Goal: Information Seeking & Learning: Check status

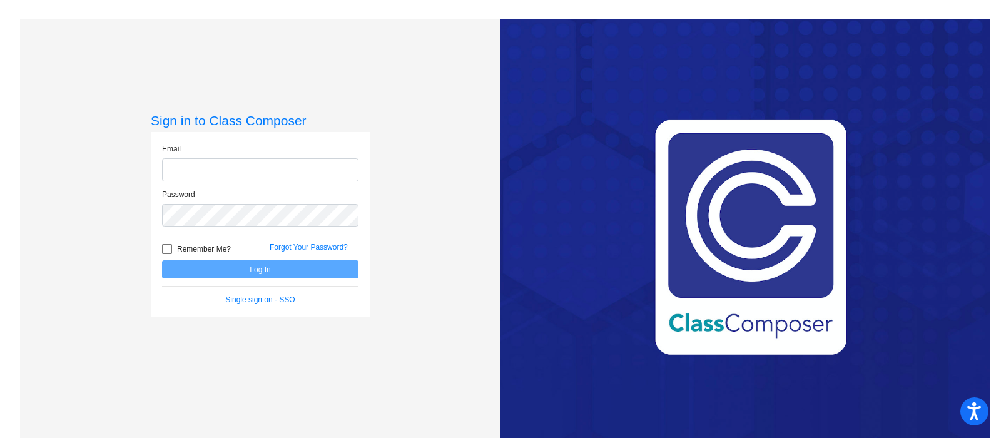
type input "[EMAIL_ADDRESS][DOMAIN_NAME]"
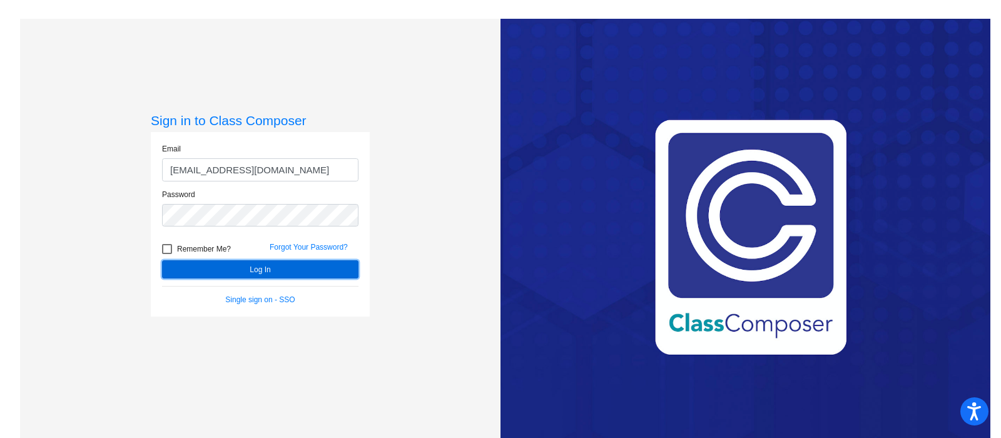
click at [237, 277] on button "Log In" at bounding box center [260, 269] width 196 height 18
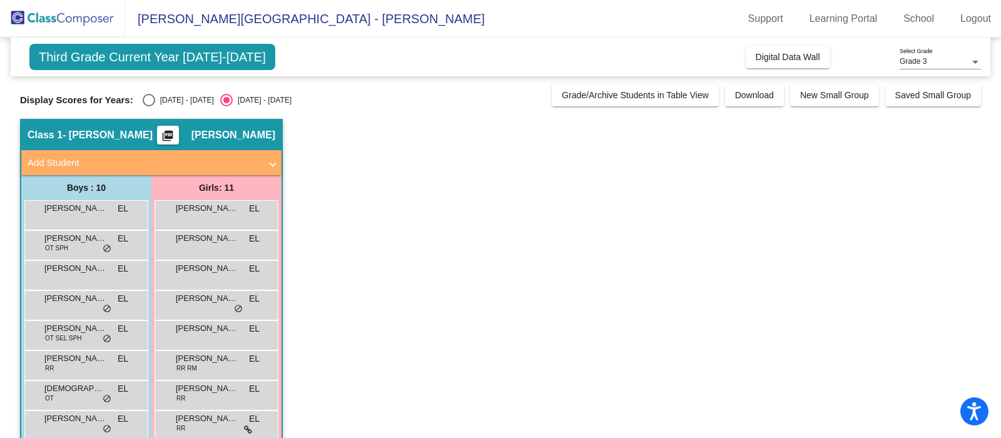
click at [145, 92] on div "Display Scores for Years: [DATE] - [DATE] [DATE] - [DATE] Grade/Archive Student…" at bounding box center [500, 95] width 961 height 23
click at [146, 96] on div "Select an option" at bounding box center [149, 100] width 13 height 13
click at [148, 106] on input "[DATE] - [DATE]" at bounding box center [148, 106] width 1 height 1
radio input "true"
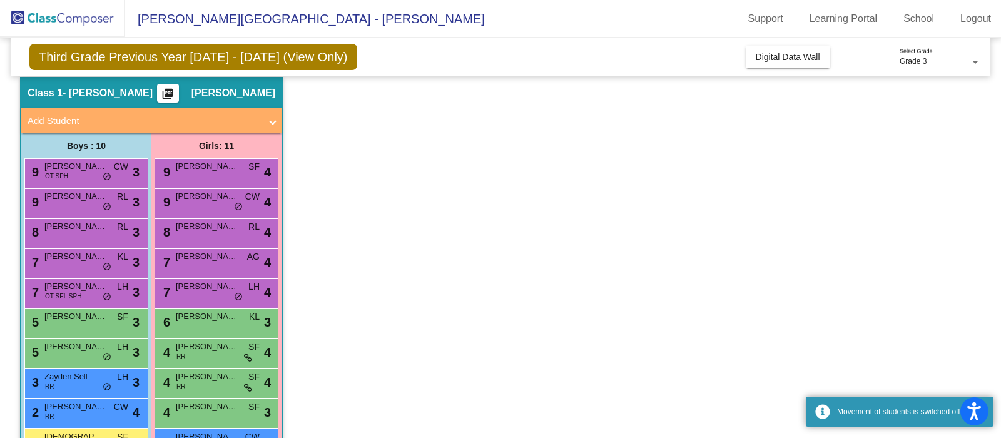
scroll to position [113, 0]
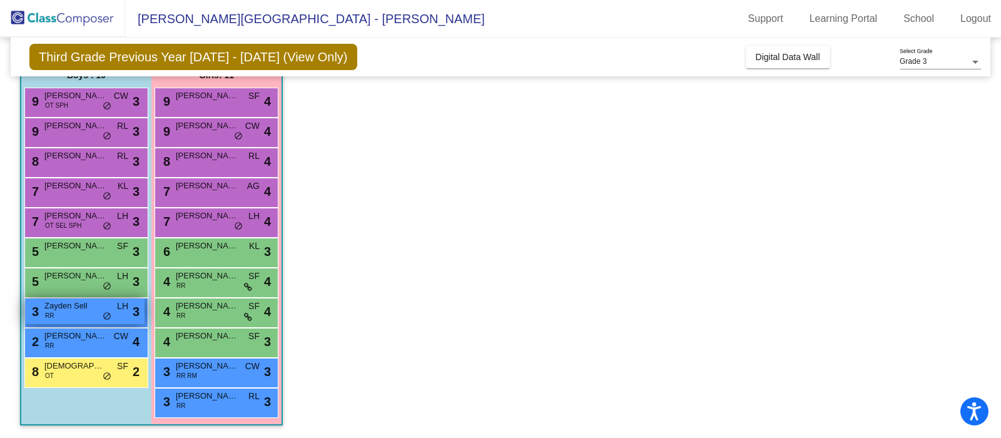
click at [99, 316] on div "3 Zayden Sell RR LH lock do_not_disturb_alt 3" at bounding box center [85, 311] width 120 height 26
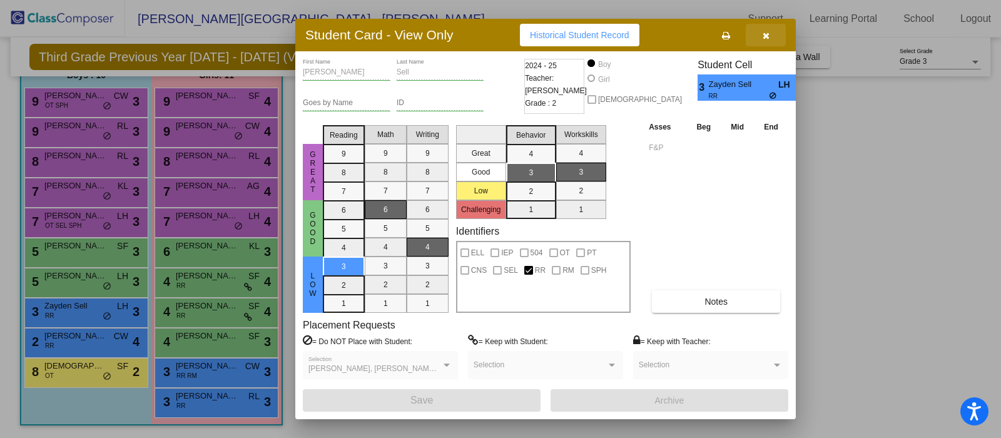
click at [772, 38] on button "button" at bounding box center [766, 35] width 40 height 23
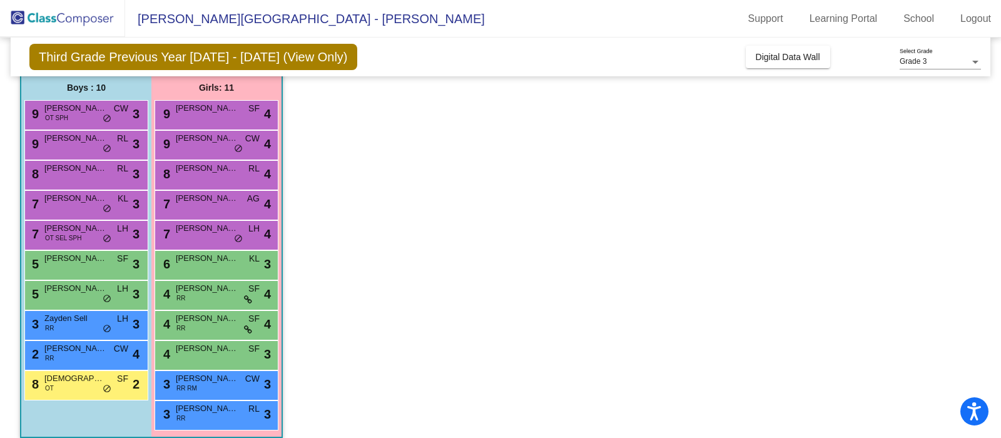
scroll to position [98, 0]
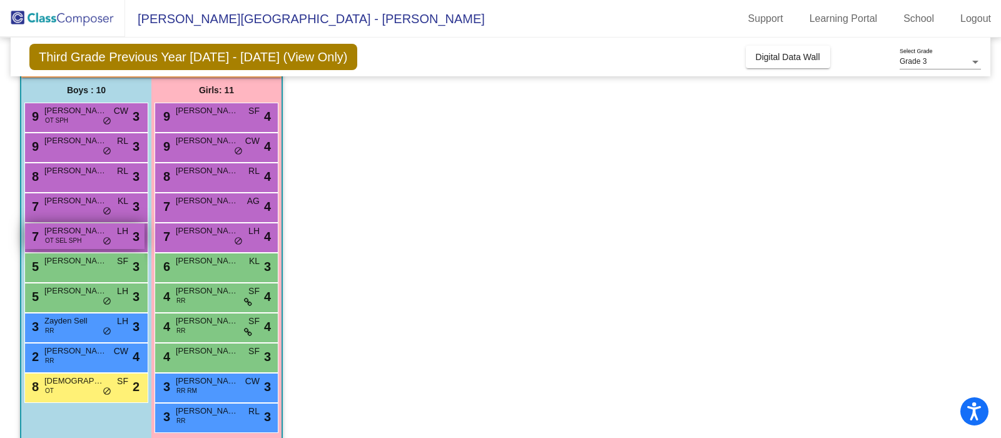
click at [79, 243] on span "OT SEL SPH" at bounding box center [63, 240] width 36 height 9
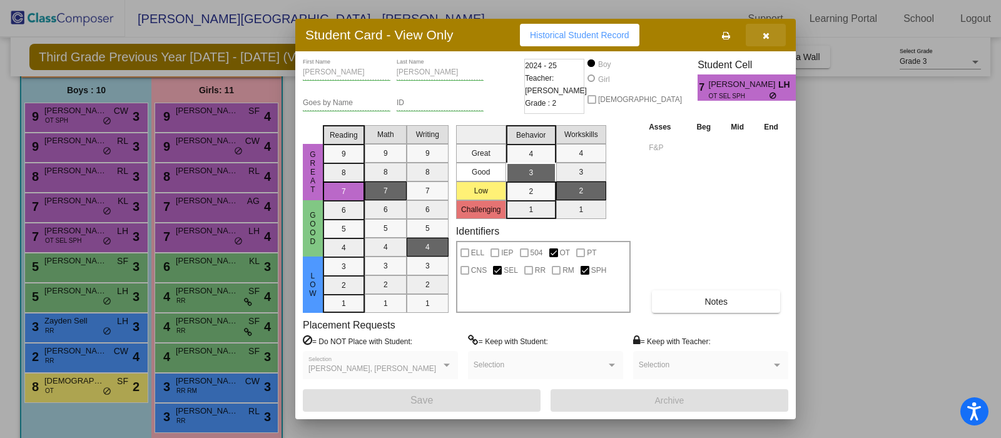
click at [765, 36] on icon "button" at bounding box center [766, 35] width 7 height 9
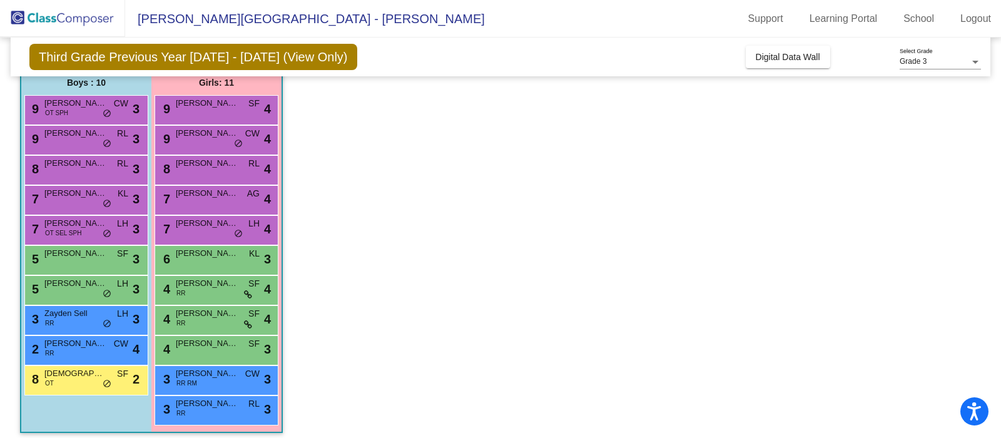
scroll to position [113, 0]
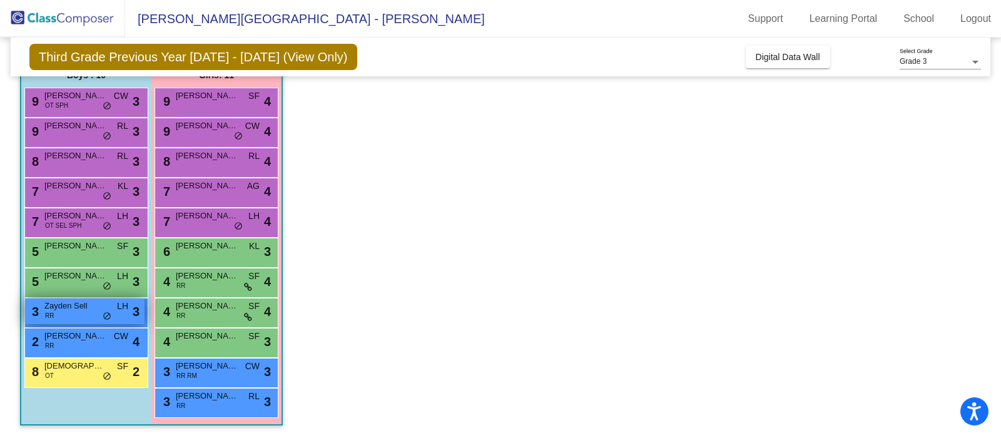
click at [98, 315] on div "3 Zayden Sell RR LH lock do_not_disturb_alt 3" at bounding box center [85, 311] width 120 height 26
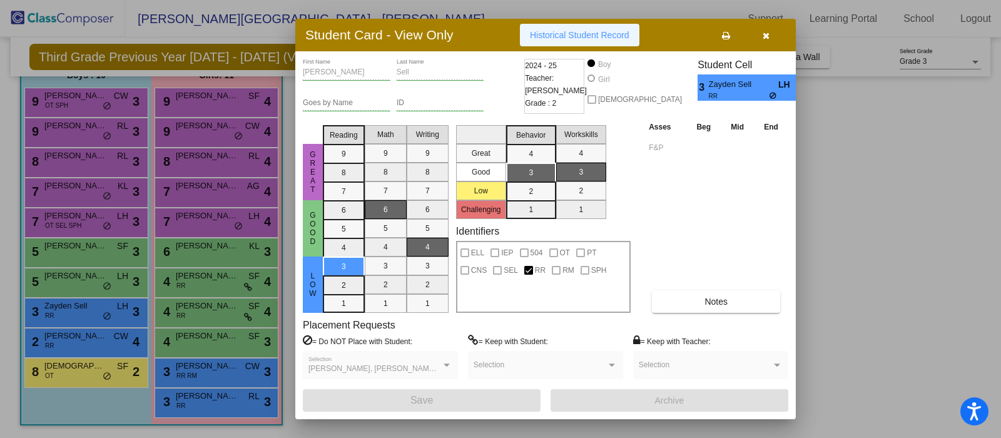
click at [596, 31] on span "Historical Student Record" at bounding box center [579, 35] width 99 height 10
click at [768, 35] on icon "button" at bounding box center [766, 35] width 7 height 9
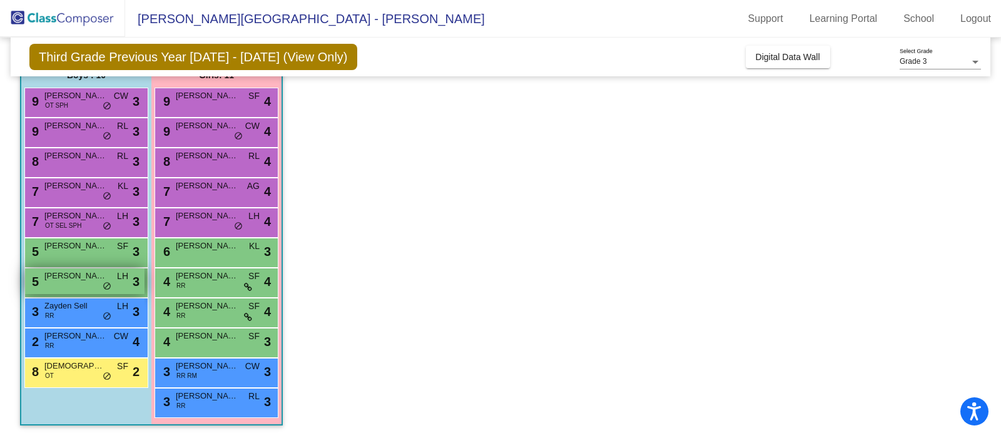
click at [70, 285] on div "5 [PERSON_NAME] LH lock do_not_disturb_alt 3" at bounding box center [85, 281] width 120 height 26
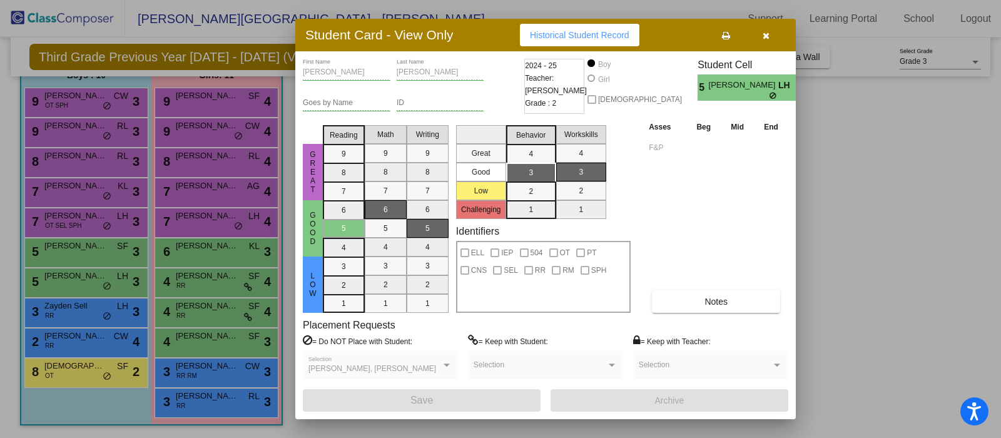
click at [600, 36] on span "Historical Student Record" at bounding box center [579, 35] width 99 height 10
click at [768, 36] on icon "button" at bounding box center [766, 35] width 7 height 9
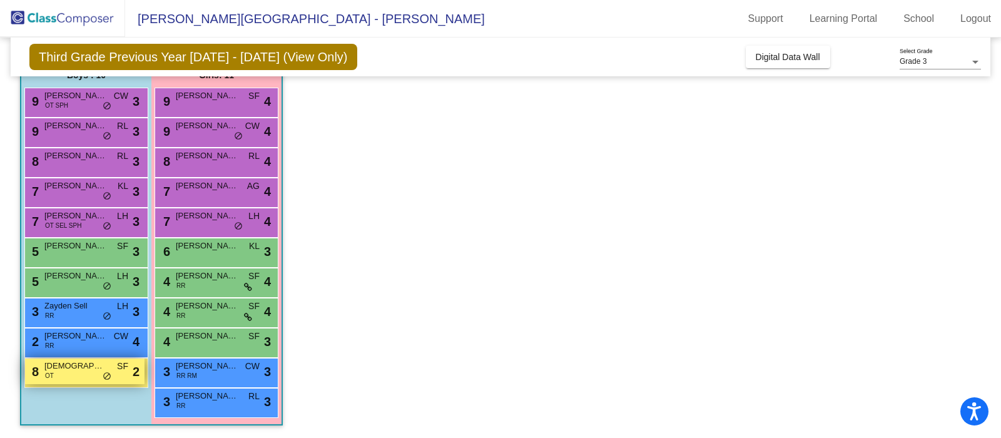
click at [51, 379] on span "OT" at bounding box center [49, 375] width 9 height 9
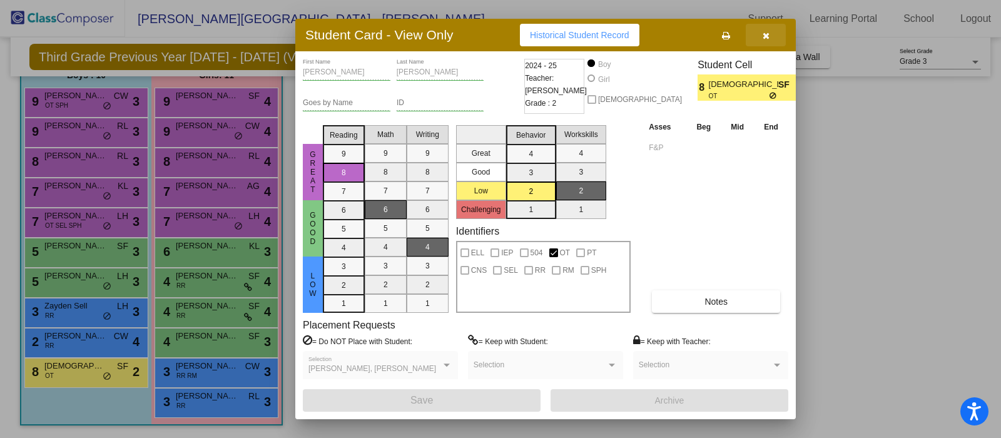
click at [768, 36] on icon "button" at bounding box center [766, 35] width 7 height 9
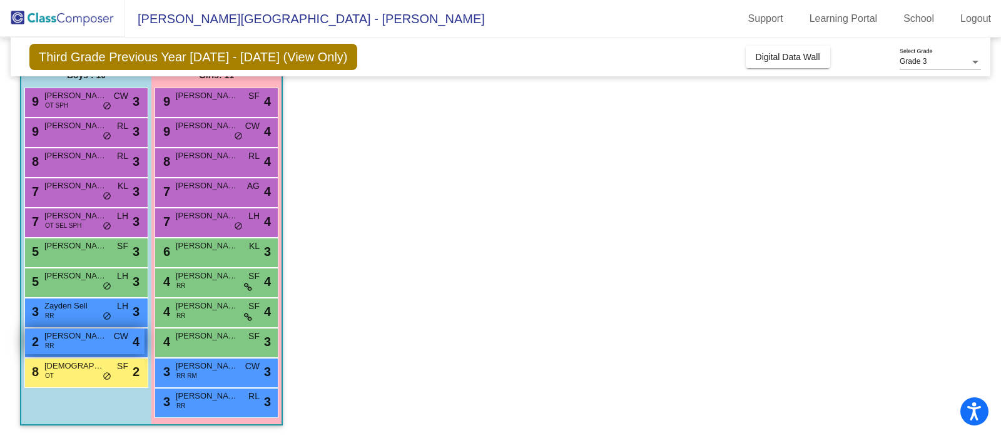
click at [85, 340] on span "[PERSON_NAME]" at bounding box center [75, 336] width 63 height 13
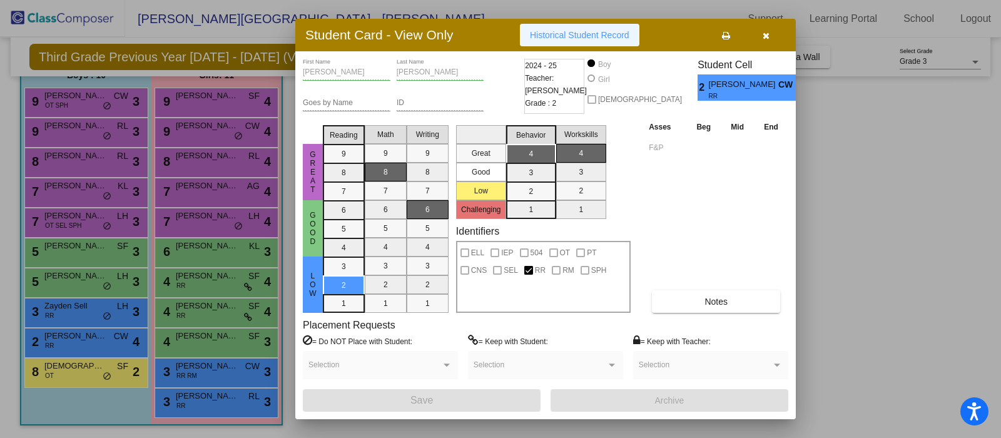
click at [564, 34] on span "Historical Student Record" at bounding box center [579, 35] width 99 height 10
click at [768, 34] on icon "button" at bounding box center [766, 35] width 7 height 9
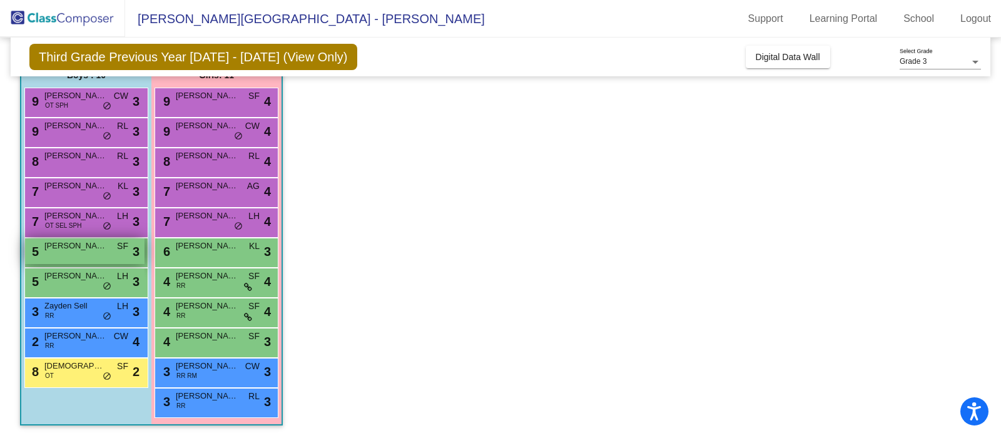
click at [69, 257] on div "5 [PERSON_NAME] SF lock do_not_disturb_alt 3" at bounding box center [85, 251] width 120 height 26
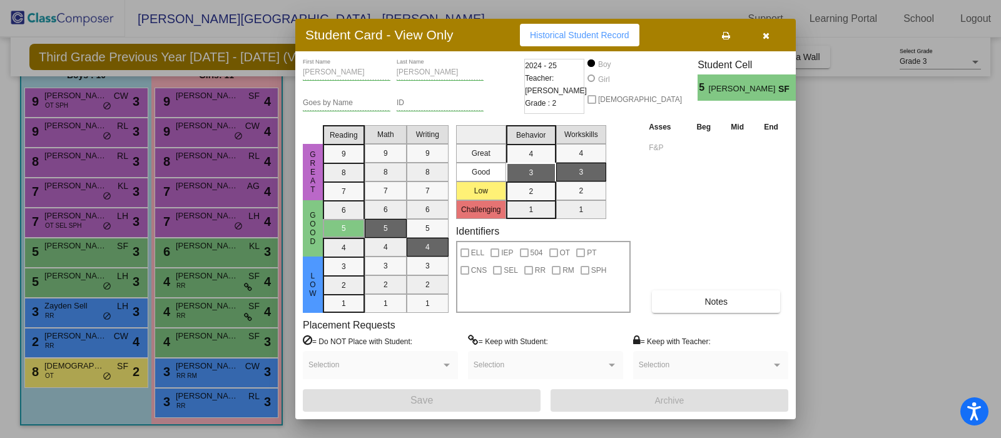
click at [570, 30] on span "Historical Student Record" at bounding box center [579, 35] width 99 height 10
click at [770, 36] on button "button" at bounding box center [766, 35] width 40 height 23
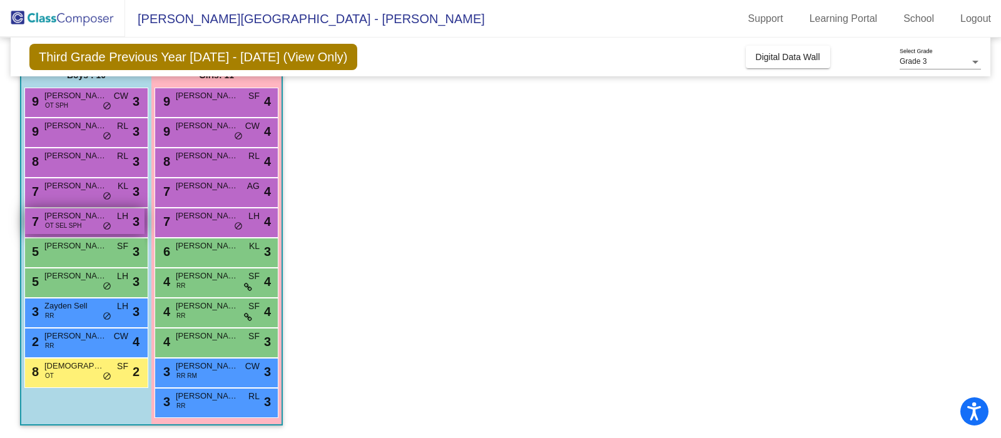
click at [49, 224] on span "OT SEL SPH" at bounding box center [63, 225] width 36 height 9
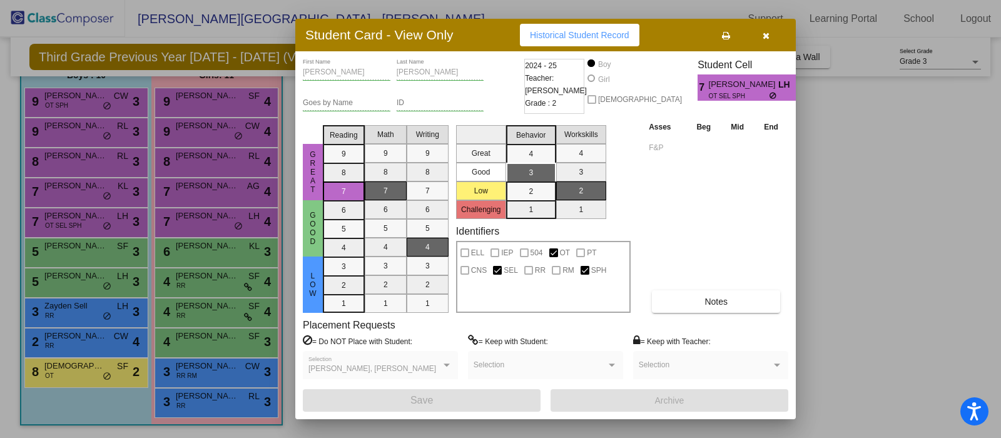
click at [590, 34] on span "Historical Student Record" at bounding box center [579, 35] width 99 height 10
click at [765, 42] on button "button" at bounding box center [766, 35] width 40 height 23
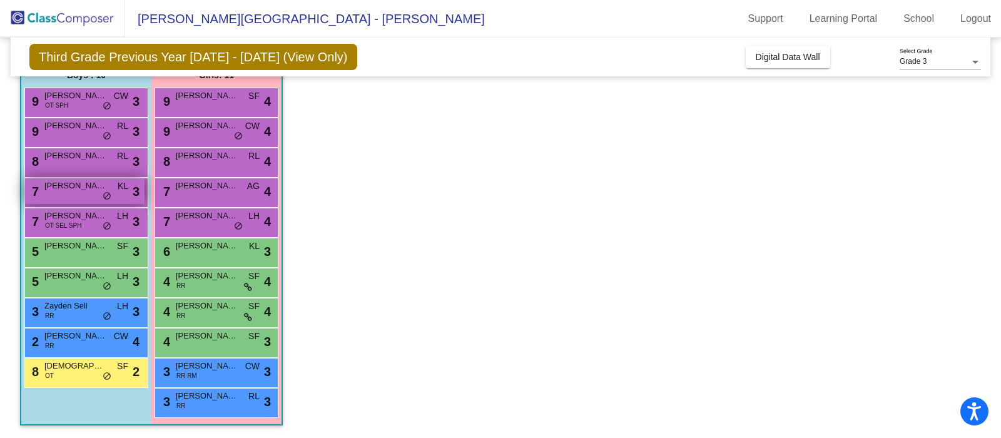
click at [103, 192] on span "do_not_disturb_alt" at bounding box center [107, 196] width 9 height 10
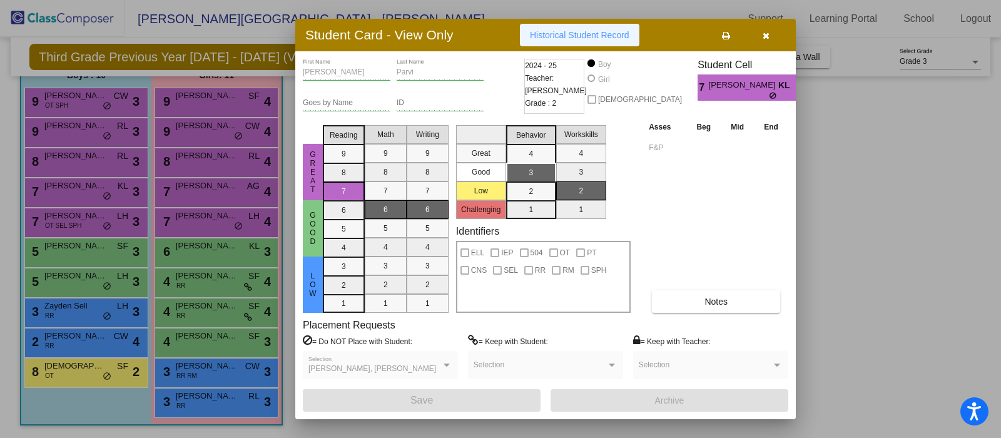
click at [589, 37] on span "Historical Student Record" at bounding box center [579, 35] width 99 height 10
click at [767, 34] on icon "button" at bounding box center [766, 35] width 7 height 9
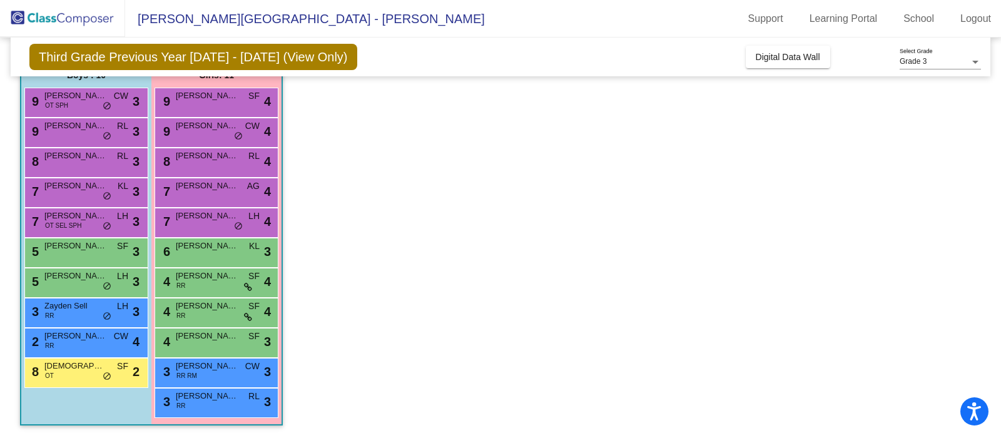
click at [89, 146] on div "9 [PERSON_NAME] RL lock do_not_disturb_alt 3" at bounding box center [86, 133] width 124 height 30
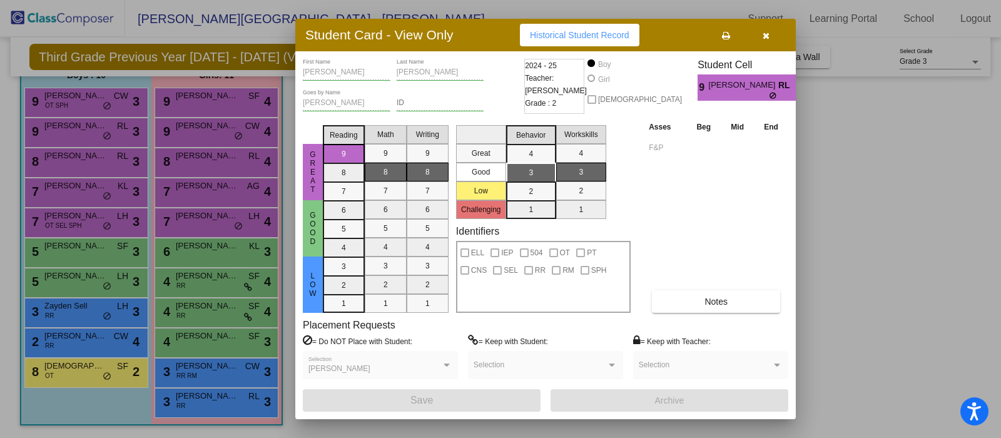
click at [622, 34] on span "Historical Student Record" at bounding box center [579, 35] width 99 height 10
click at [763, 38] on icon "button" at bounding box center [766, 35] width 7 height 9
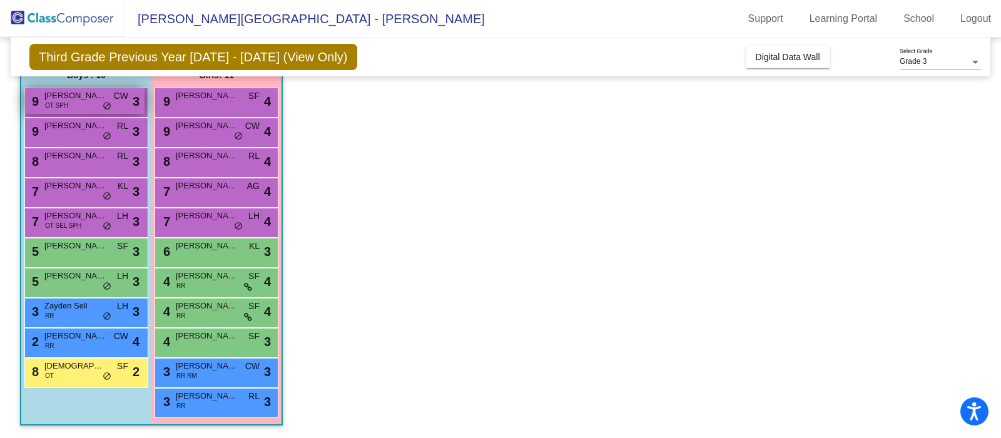
click at [85, 101] on span "[PERSON_NAME] [PERSON_NAME]" at bounding box center [75, 95] width 63 height 13
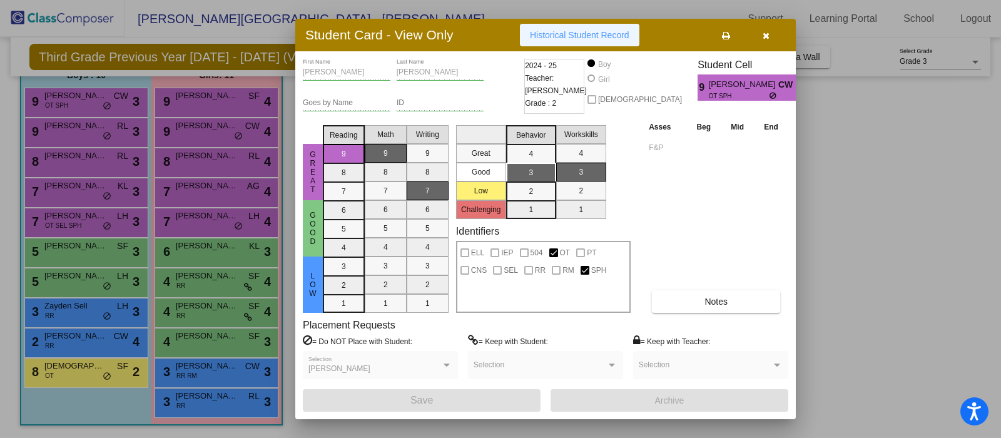
click at [572, 31] on span "Historical Student Record" at bounding box center [579, 35] width 99 height 10
click at [768, 33] on icon "button" at bounding box center [766, 35] width 7 height 9
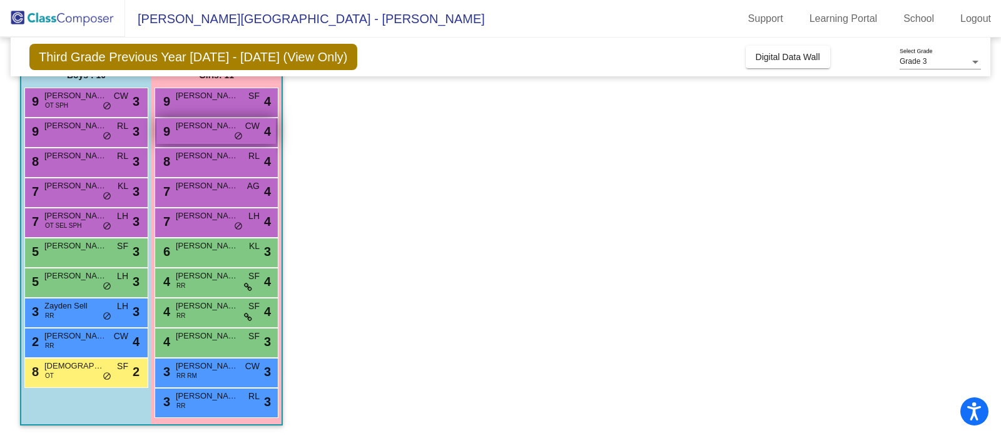
click at [225, 127] on span "[PERSON_NAME]" at bounding box center [207, 126] width 63 height 13
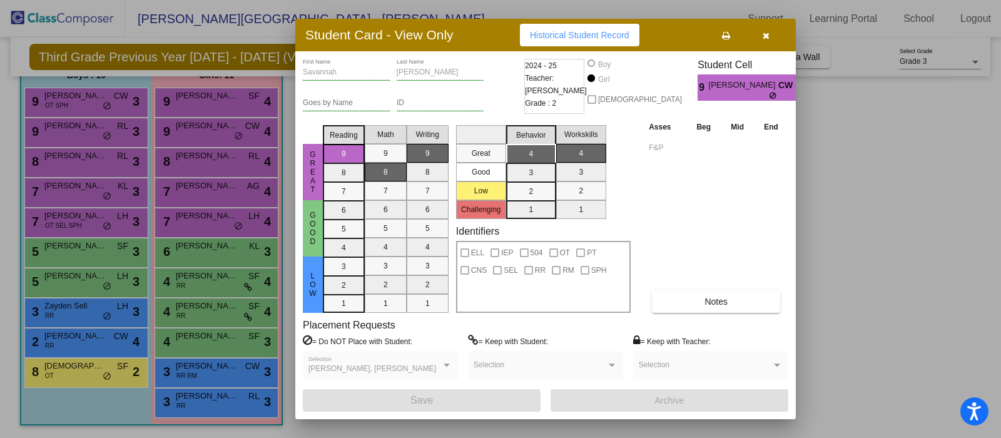
click at [544, 35] on span "Historical Student Record" at bounding box center [579, 35] width 99 height 10
click at [769, 37] on button "button" at bounding box center [766, 35] width 40 height 23
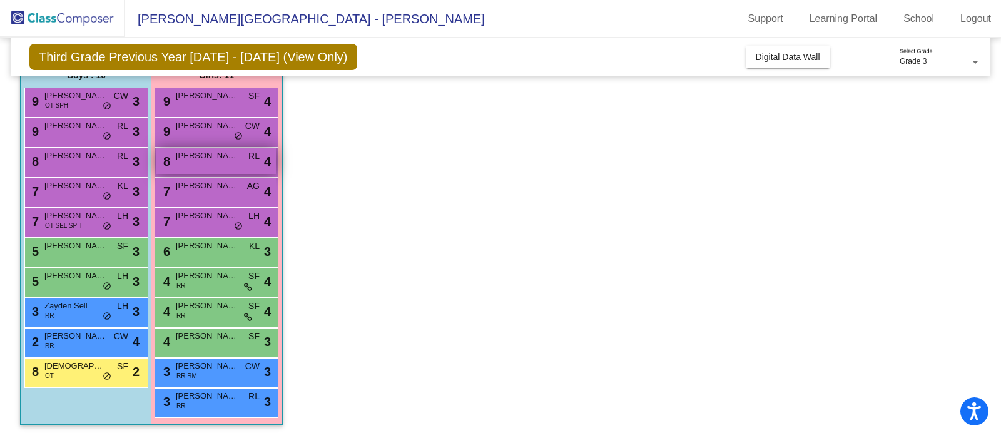
click at [215, 167] on div "8 [PERSON_NAME] [PERSON_NAME] lock do_not_disturb_alt 4" at bounding box center [216, 161] width 120 height 26
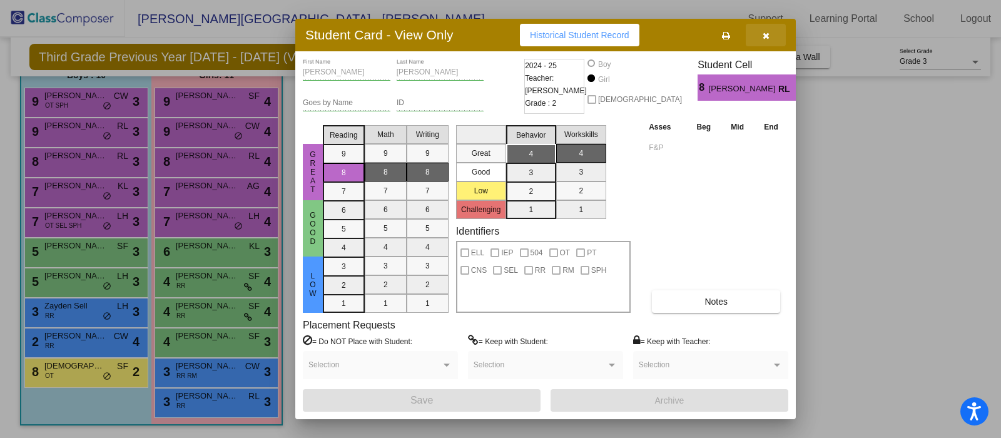
click at [766, 35] on icon "button" at bounding box center [766, 35] width 7 height 9
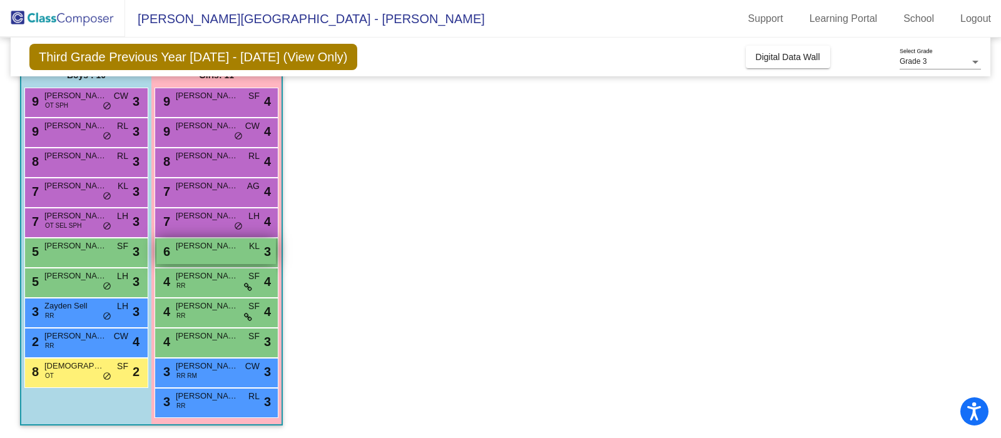
click at [208, 257] on div "6 [PERSON_NAME] KL lock do_not_disturb_alt 3" at bounding box center [216, 251] width 120 height 26
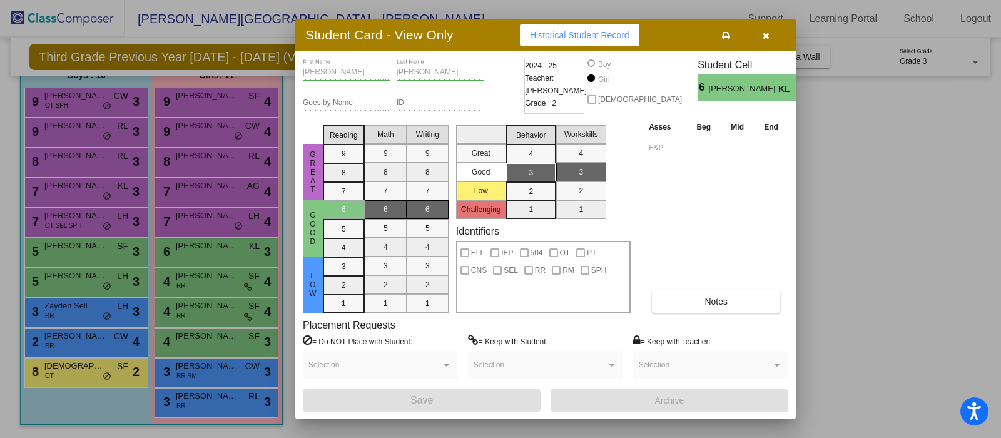
click at [574, 33] on span "Historical Student Record" at bounding box center [579, 35] width 99 height 10
click at [765, 32] on icon "button" at bounding box center [766, 35] width 7 height 9
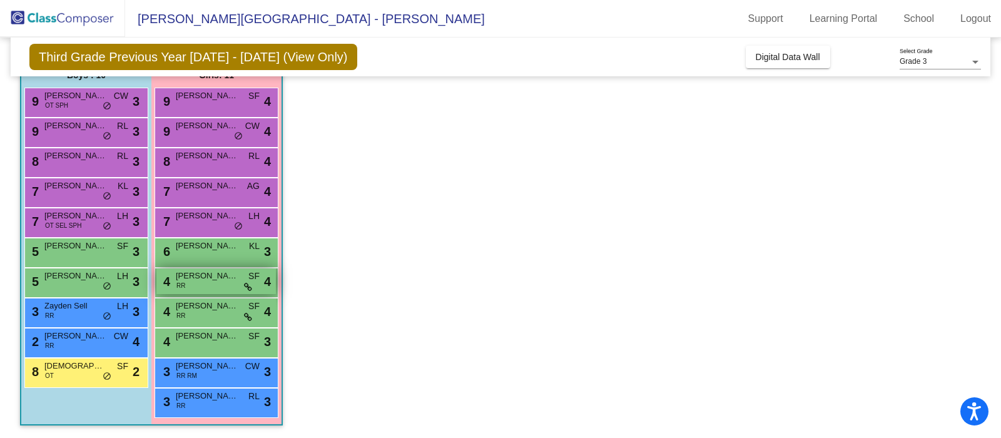
click at [178, 290] on div "4 [PERSON_NAME] RR SF lock do_not_disturb_alt 4" at bounding box center [216, 281] width 120 height 26
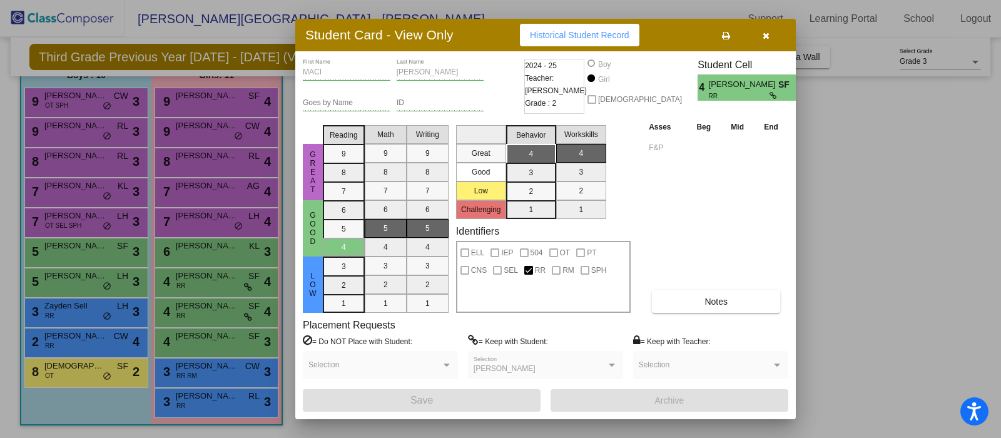
click at [550, 39] on span "Historical Student Record" at bounding box center [579, 35] width 99 height 10
click at [767, 32] on icon "button" at bounding box center [766, 35] width 7 height 9
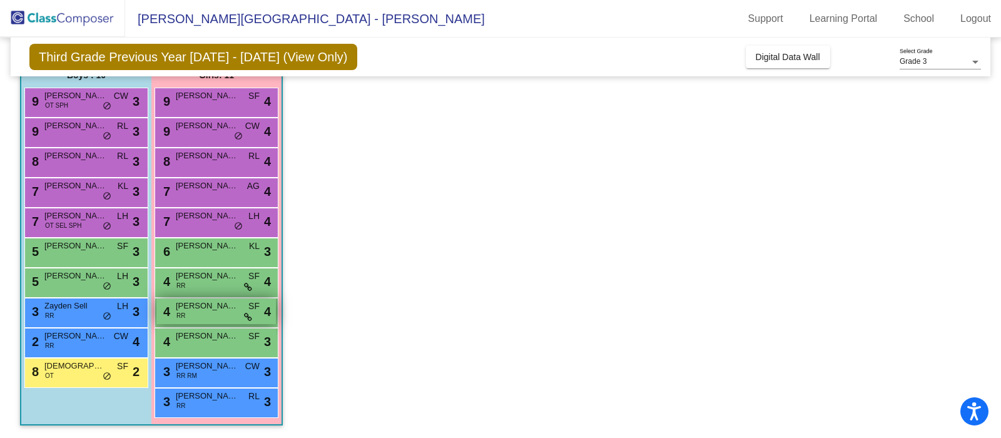
click at [208, 314] on div "4 [PERSON_NAME] RR SF lock do_not_disturb_alt 4" at bounding box center [216, 311] width 120 height 26
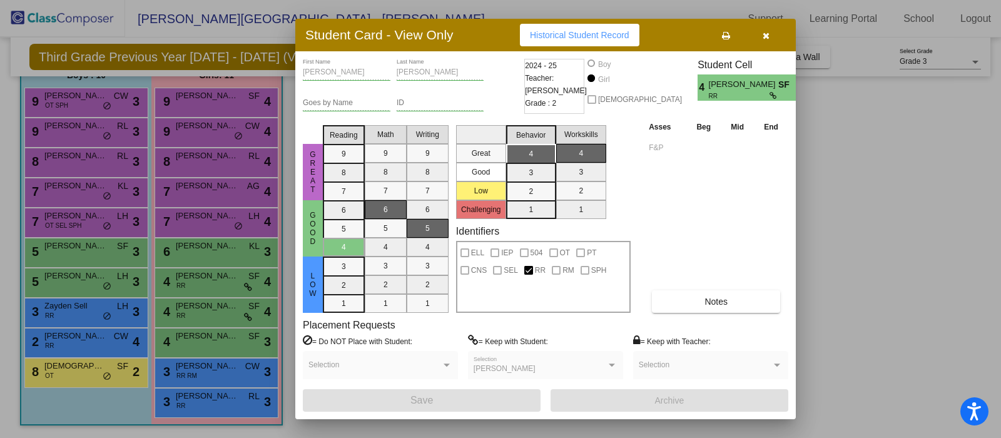
click at [560, 36] on span "Historical Student Record" at bounding box center [579, 35] width 99 height 10
click at [766, 36] on icon "button" at bounding box center [766, 35] width 7 height 9
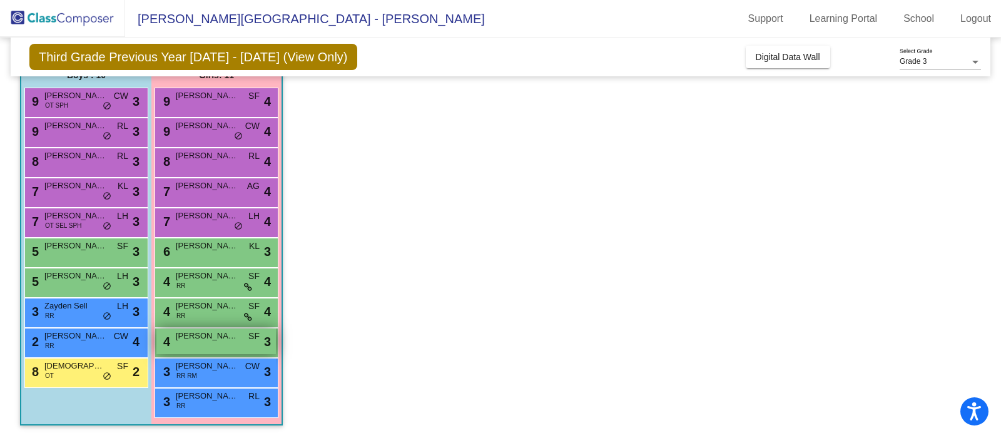
click at [224, 345] on div "4 [PERSON_NAME] SF lock do_not_disturb_alt 3" at bounding box center [216, 342] width 120 height 26
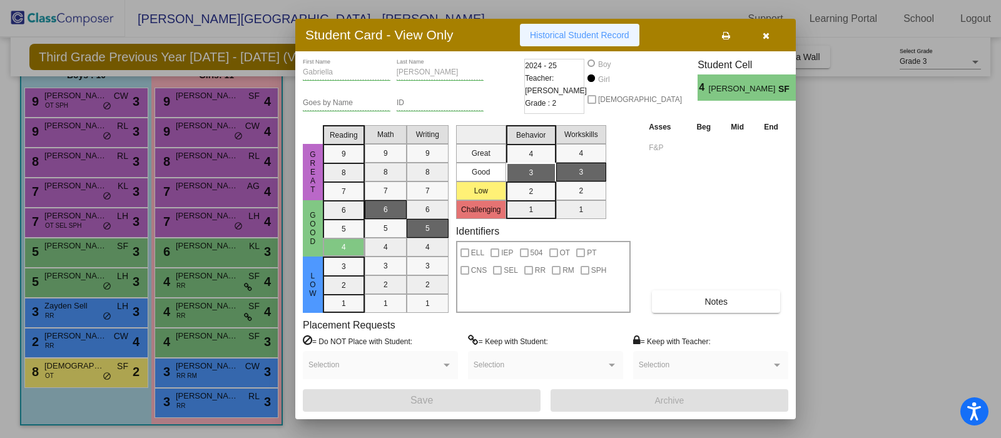
click at [573, 38] on span "Historical Student Record" at bounding box center [579, 35] width 99 height 10
click at [766, 39] on icon "button" at bounding box center [766, 35] width 7 height 9
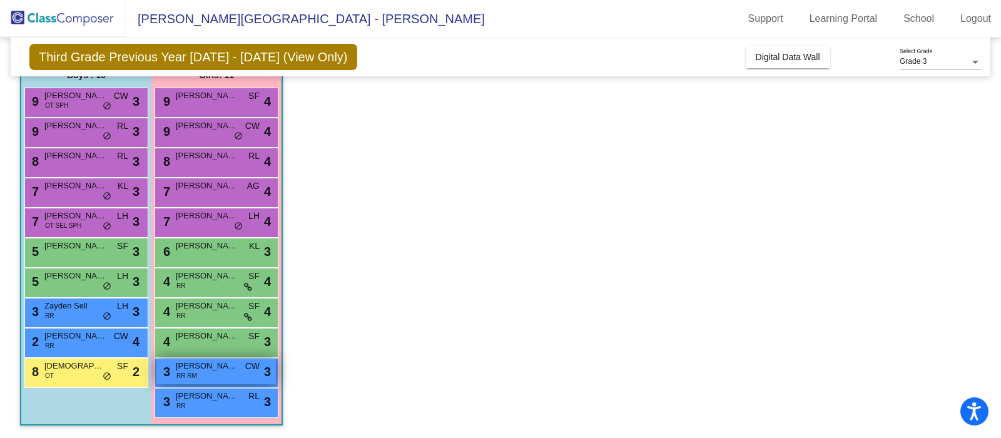
click at [207, 377] on div "3 [PERSON_NAME] RR RM CW lock do_not_disturb_alt 3" at bounding box center [216, 372] width 120 height 26
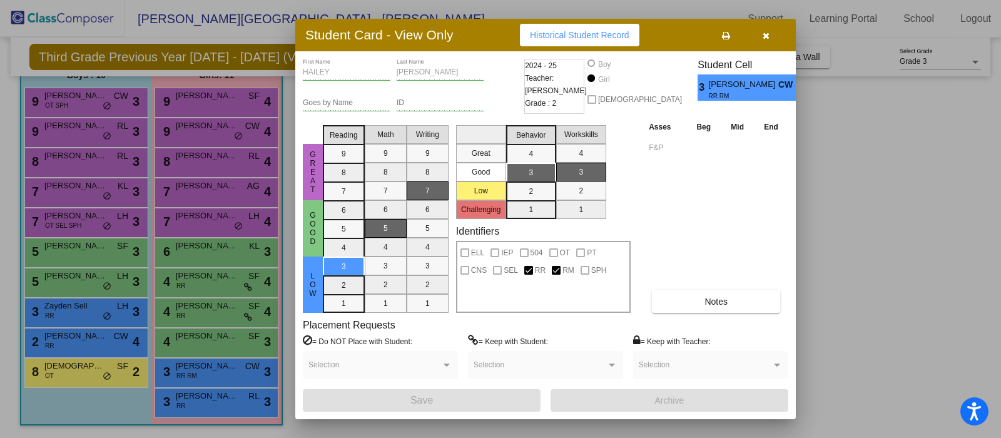
click at [569, 42] on button "Historical Student Record" at bounding box center [580, 35] width 120 height 23
click at [205, 399] on div at bounding box center [500, 219] width 1001 height 438
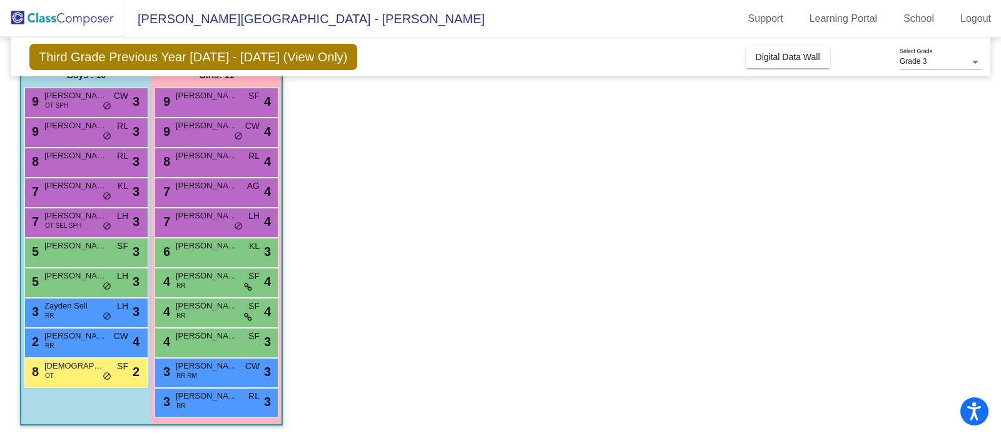
click at [205, 399] on span "[PERSON_NAME]" at bounding box center [207, 396] width 63 height 13
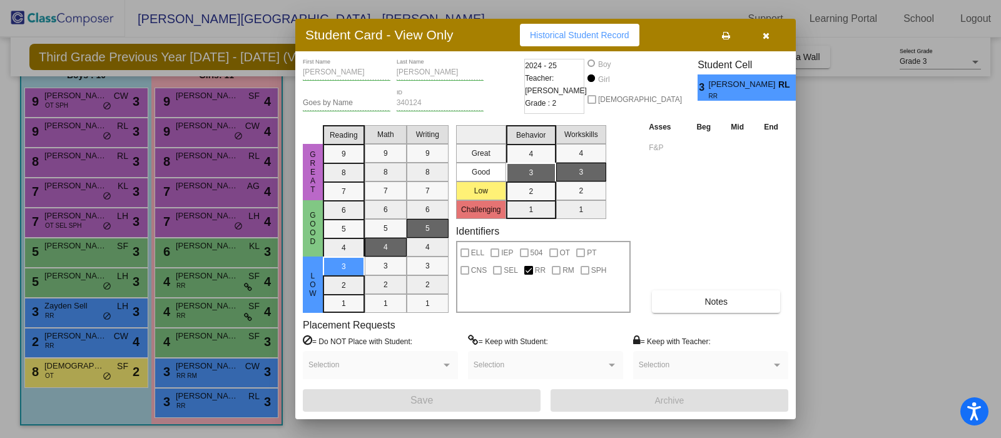
click at [571, 30] on span "Historical Student Record" at bounding box center [579, 35] width 99 height 10
click at [766, 39] on icon "button" at bounding box center [766, 35] width 7 height 9
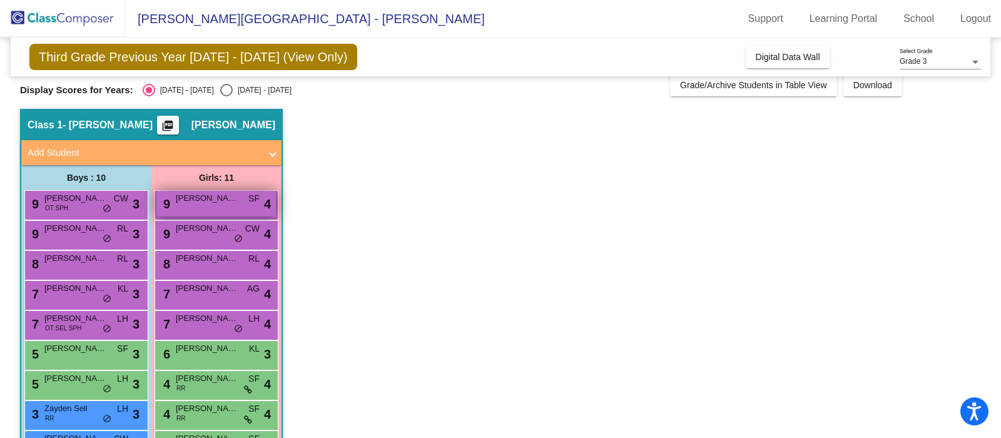
scroll to position [0, 0]
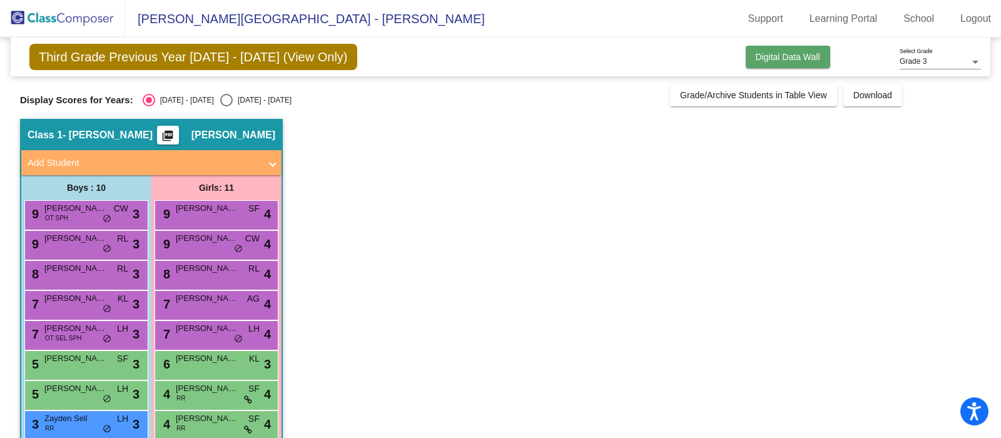
click at [790, 48] on button "Digital Data Wall" at bounding box center [788, 57] width 84 height 23
